Goal: Information Seeking & Learning: Learn about a topic

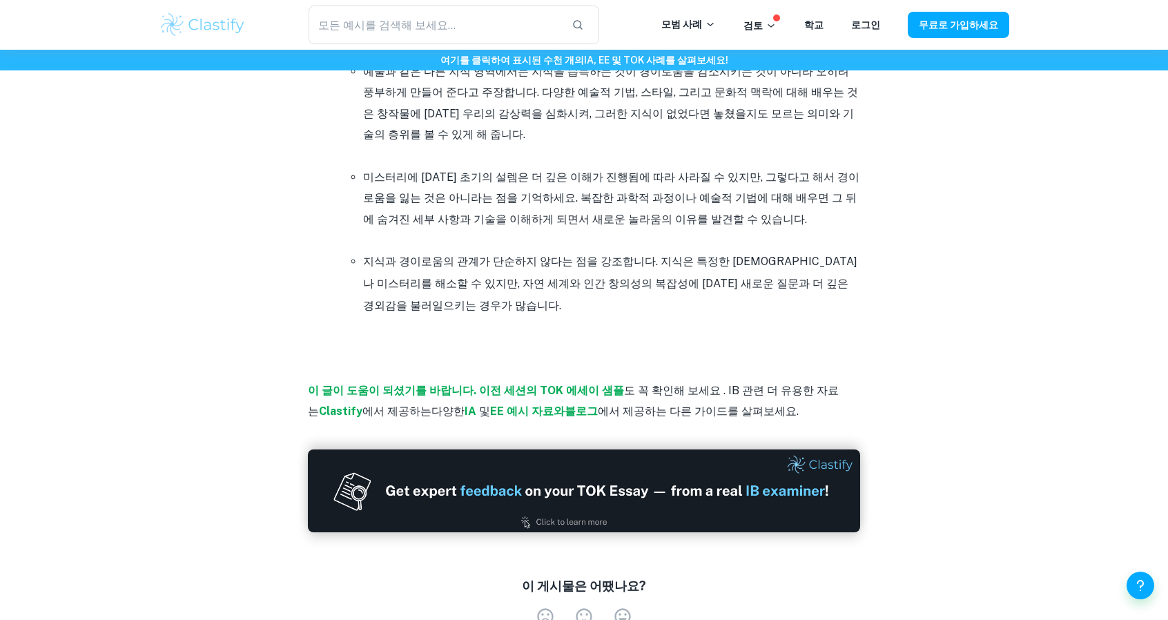
scroll to position [3038, 0]
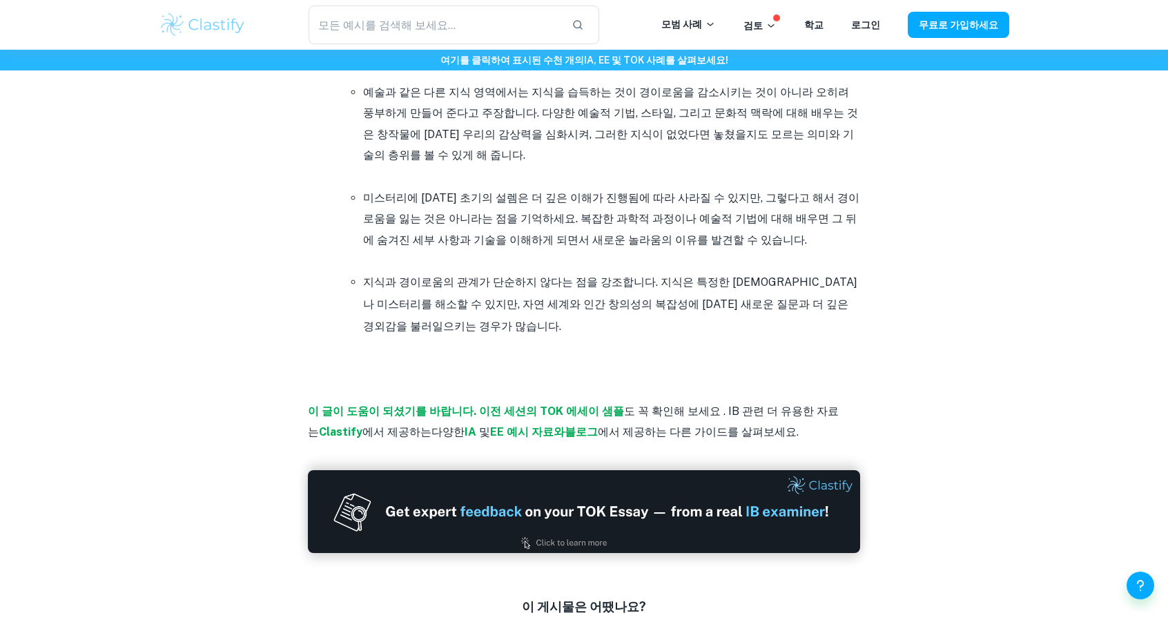
drag, startPoint x: 338, startPoint y: 306, endPoint x: 346, endPoint y: 97, distance: 208.7
drag, startPoint x: 374, startPoint y: 48, endPoint x: 374, endPoint y: 37, distance: 11.1
click at [374, 38] on div "​ 모범 사례 검토 학교 로그인 무료로 가입하세요" at bounding box center [584, 25] width 1168 height 50
click at [383, 21] on input "text" at bounding box center [435, 25] width 252 height 39
type input "tok essay"
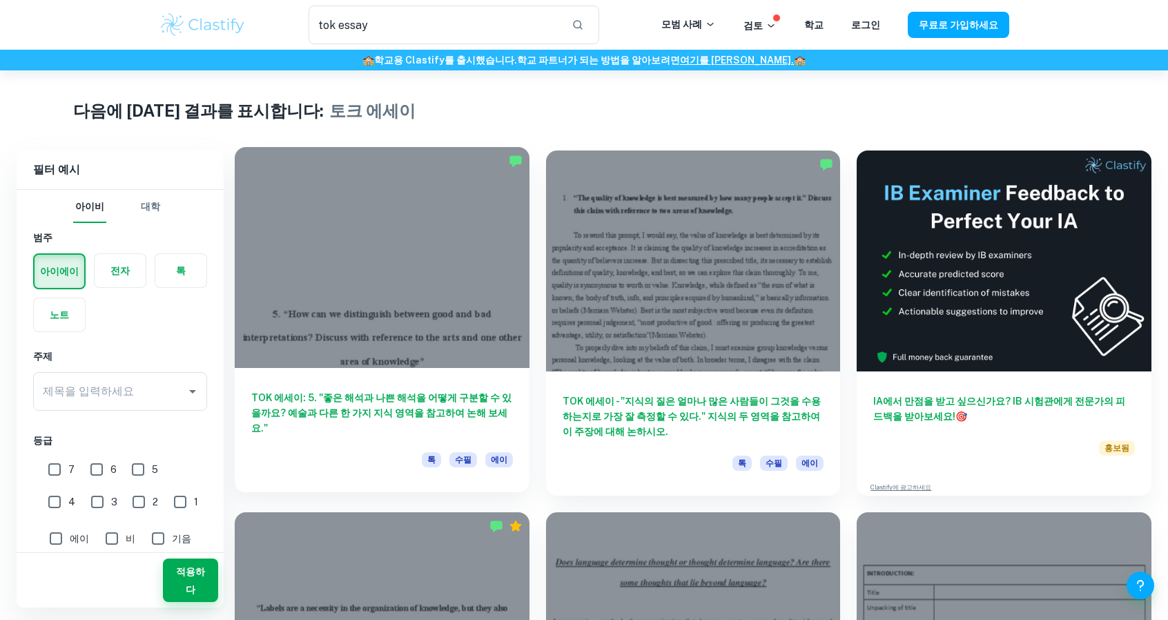
click at [400, 331] on div at bounding box center [382, 257] width 295 height 221
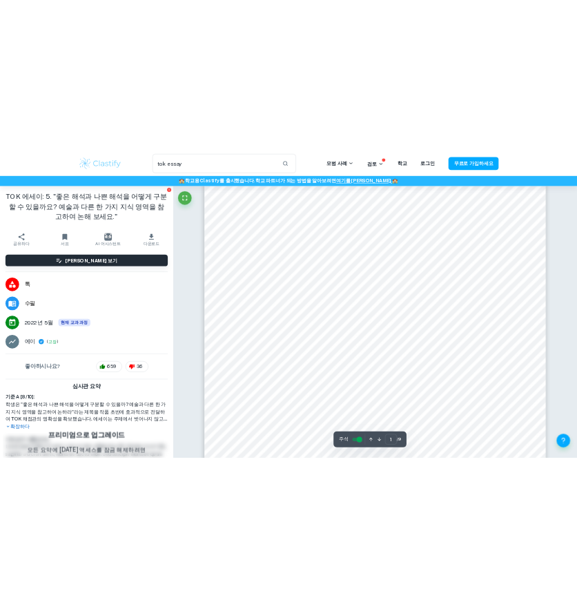
scroll to position [207, 0]
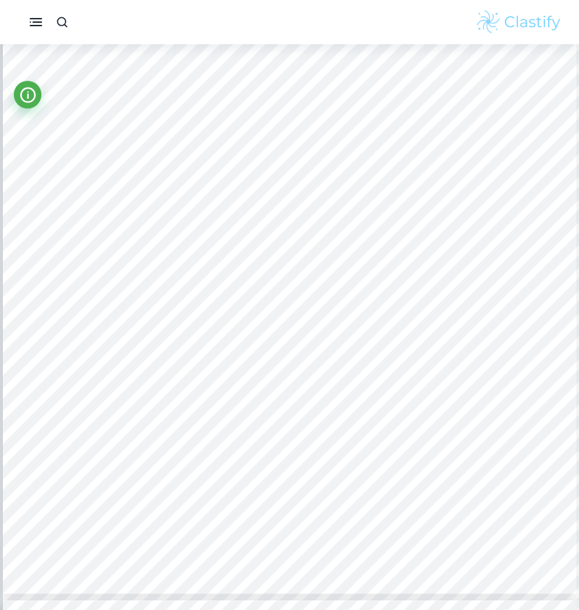
type input "1"
